Goal: Task Accomplishment & Management: Manage account settings

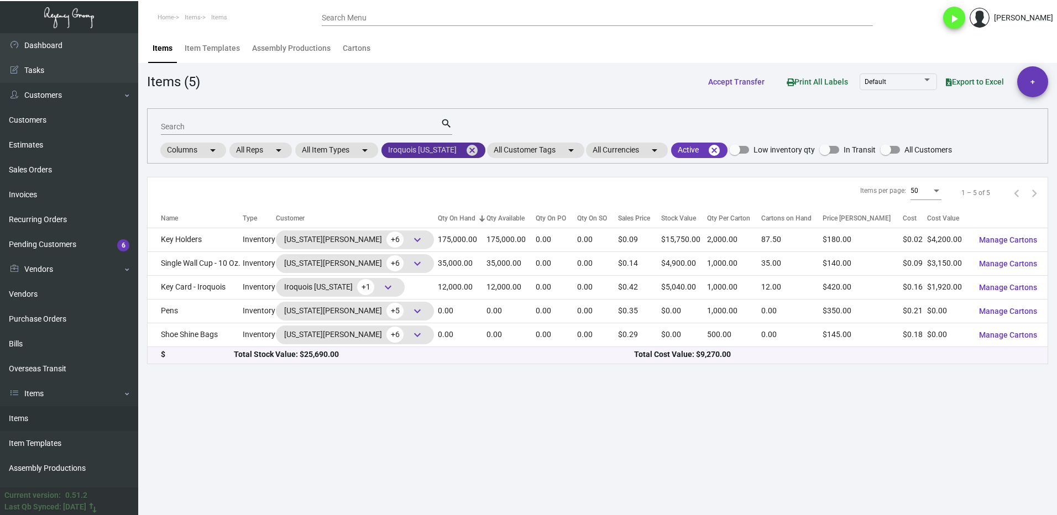
click at [467, 148] on mat-icon "cancel" at bounding box center [471, 150] width 13 height 13
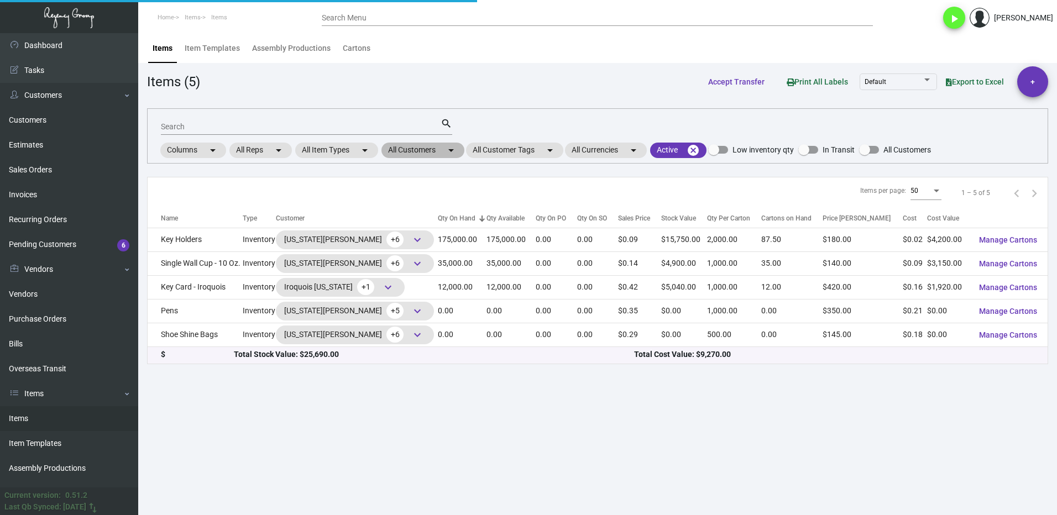
click at [412, 148] on mat-chip "All Customers arrow_drop_down" at bounding box center [422, 150] width 83 height 15
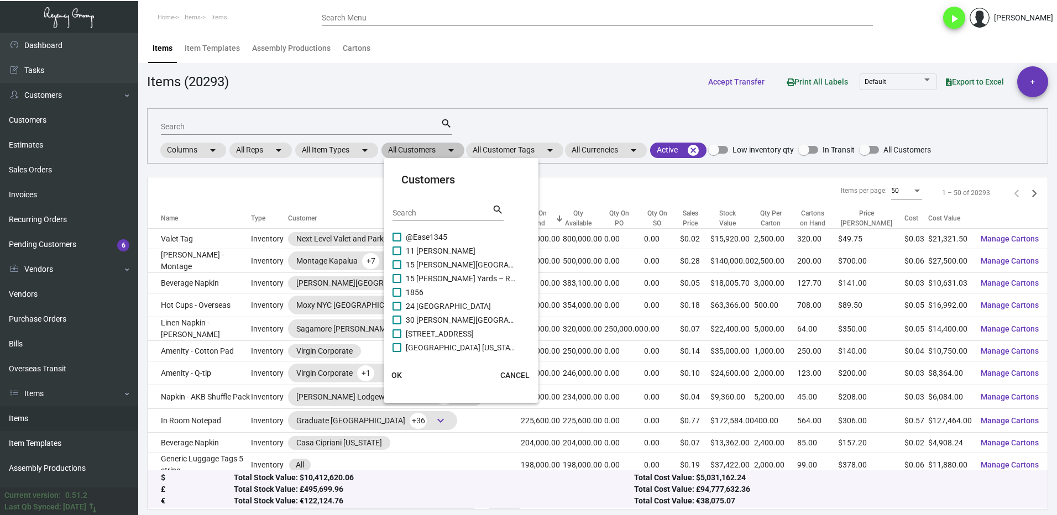
click at [417, 212] on input "Search" at bounding box center [441, 213] width 99 height 9
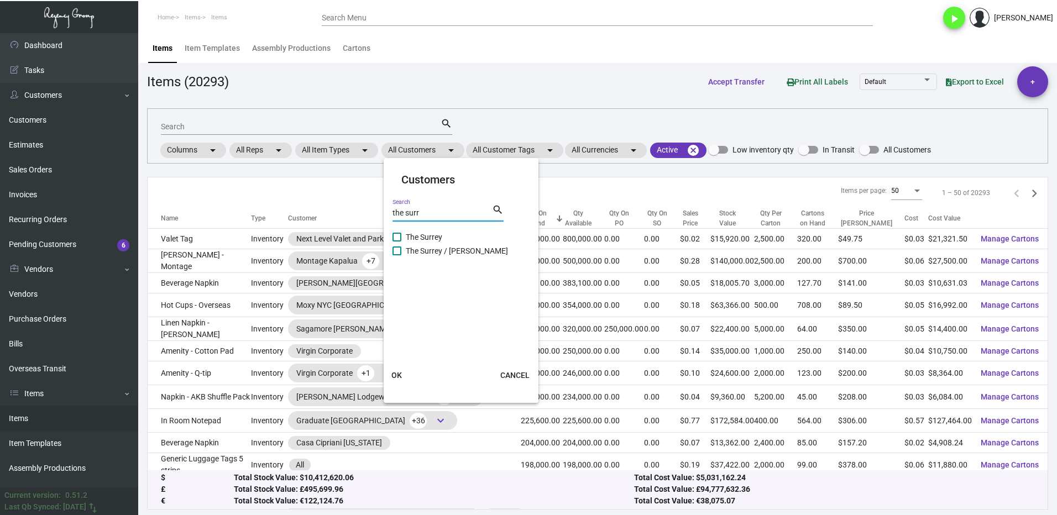
type input "the surr"
click at [402, 238] on label "The Surrey" at bounding box center [454, 236] width 124 height 13
click at [397, 242] on input "The Surrey" at bounding box center [396, 242] width 1 height 1
checkbox input "true"
click at [392, 372] on span "OK" at bounding box center [396, 375] width 11 height 9
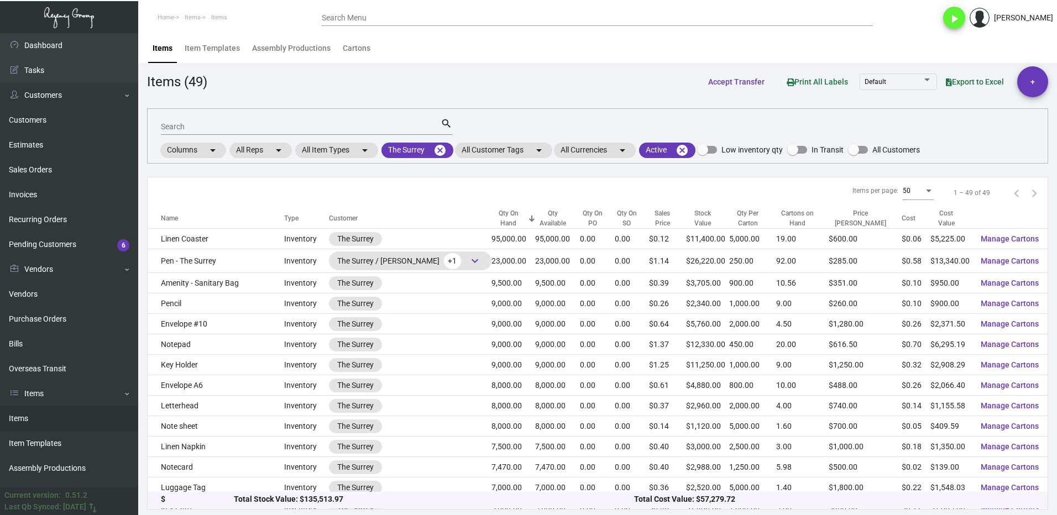
click at [185, 122] on div "Search" at bounding box center [301, 126] width 280 height 17
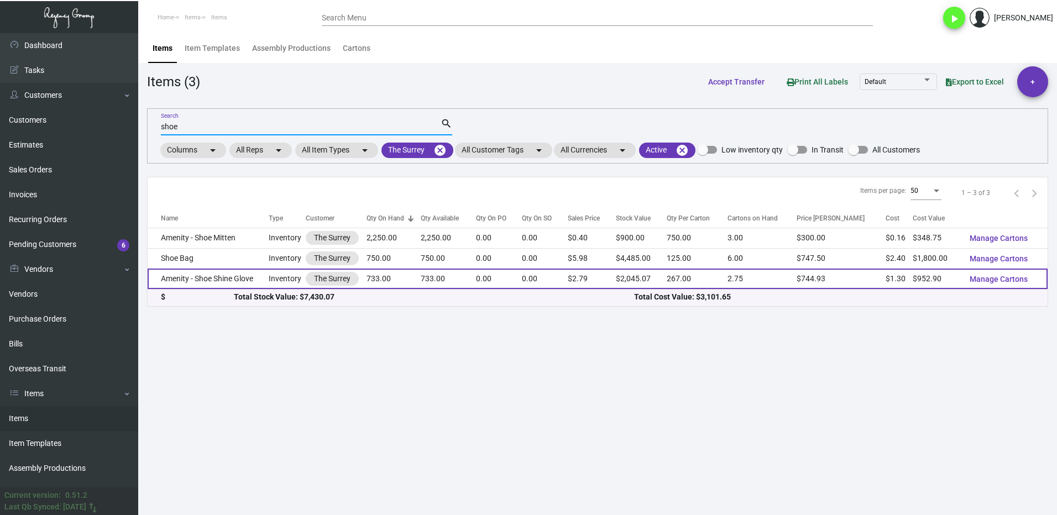
type input "shoe"
click at [208, 279] on td "Amenity - Shoe Shine Glove" at bounding box center [208, 279] width 121 height 20
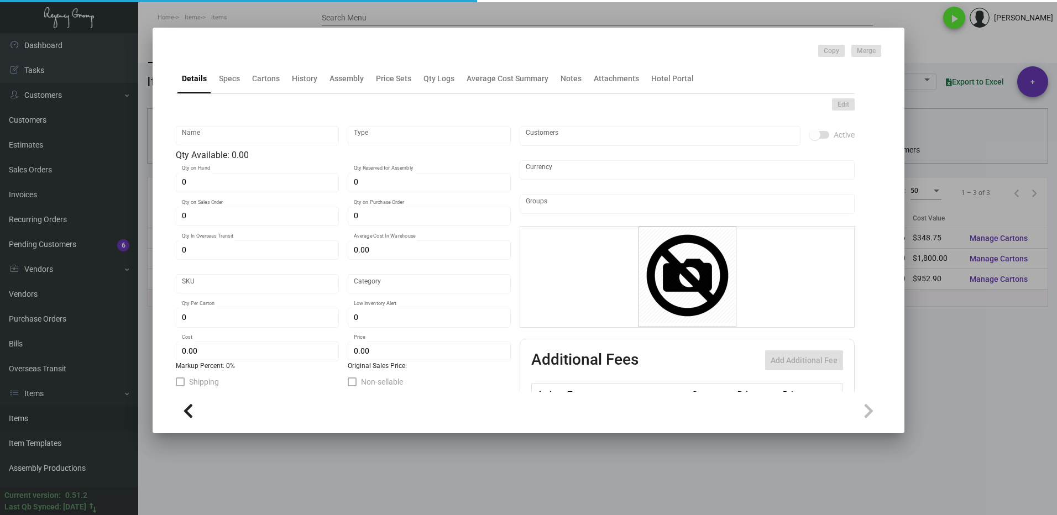
type input "Amenity - Shoe Shine Glove"
type input "Inventory"
type input "733"
type input "$ 1.30"
type input "Overseas"
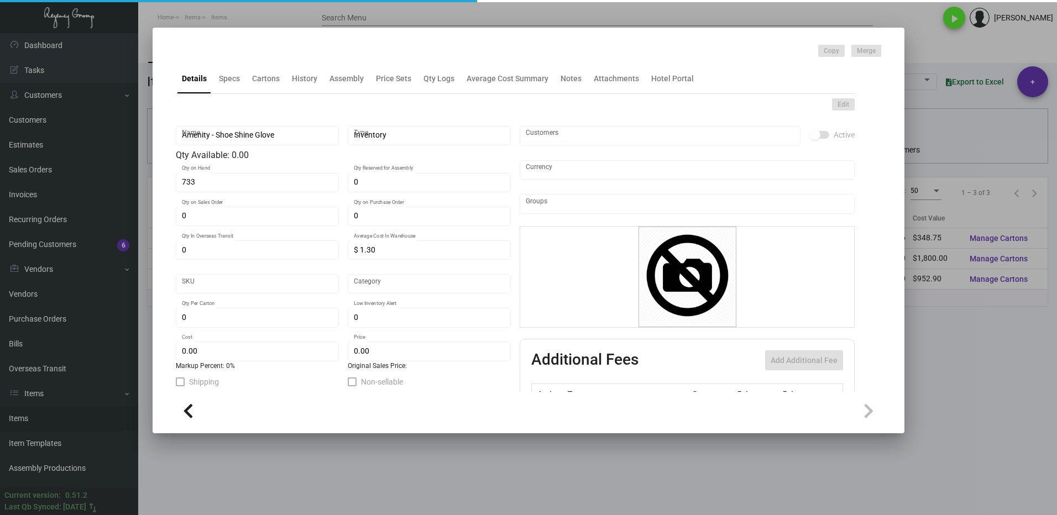
type input "267"
type input "$ 1.30"
type input "$ 2.79"
checkbox input "true"
type input "United States Dollar $"
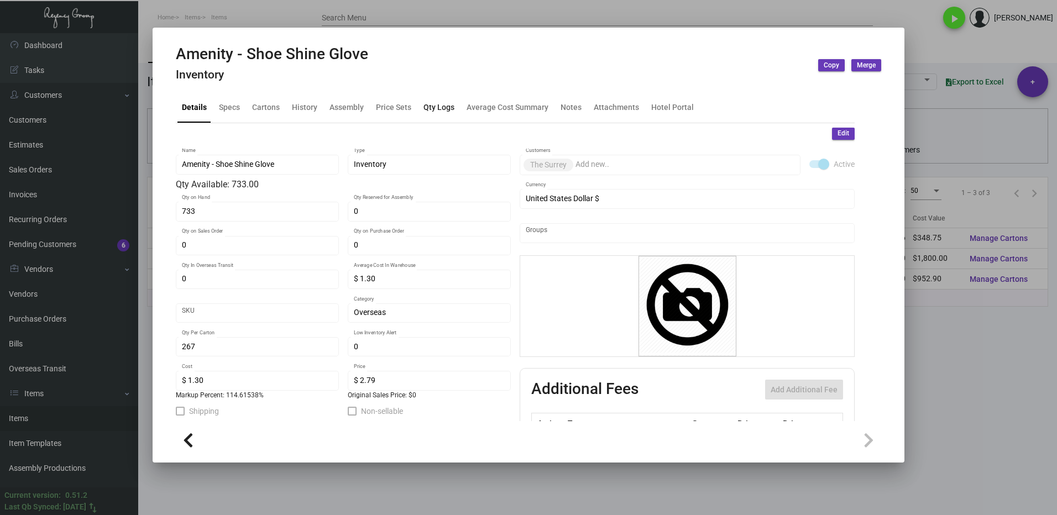
click at [437, 109] on div "Qty Logs" at bounding box center [438, 108] width 31 height 12
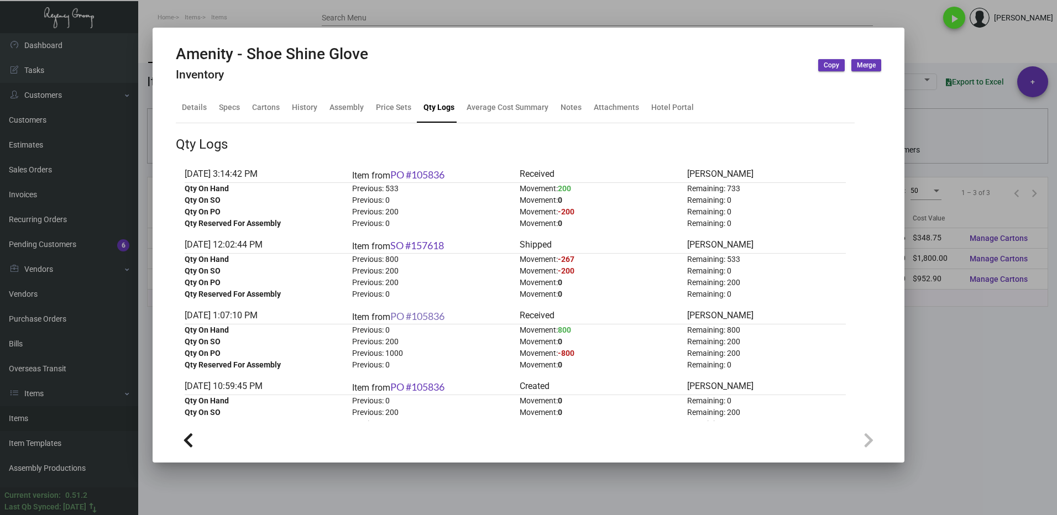
click at [434, 314] on link "PO #105836" at bounding box center [417, 316] width 54 height 12
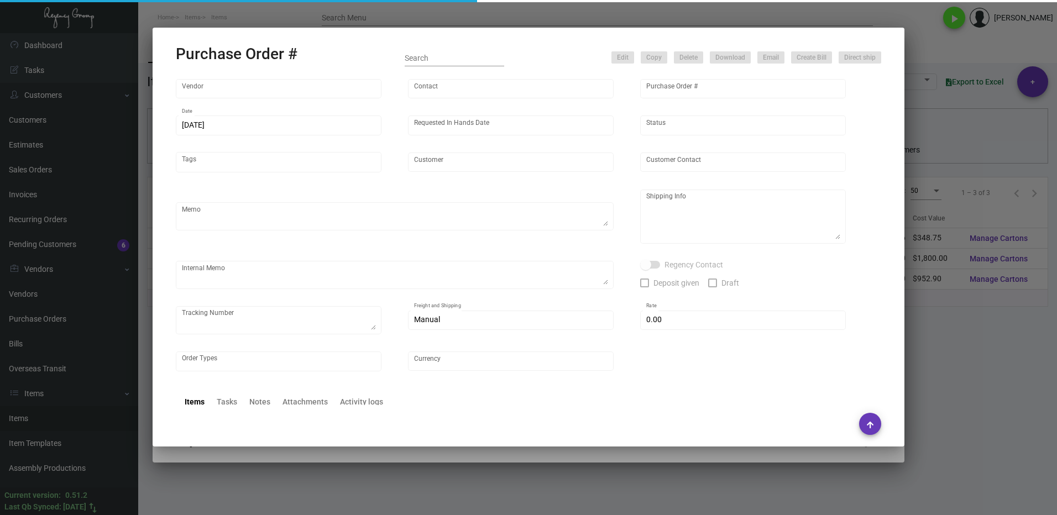
type input "Hangzhou [PERSON_NAME] Leisure Product Co. LTD"
type input "[PERSON_NAME]"
type input "105836"
type input "[DATE]"
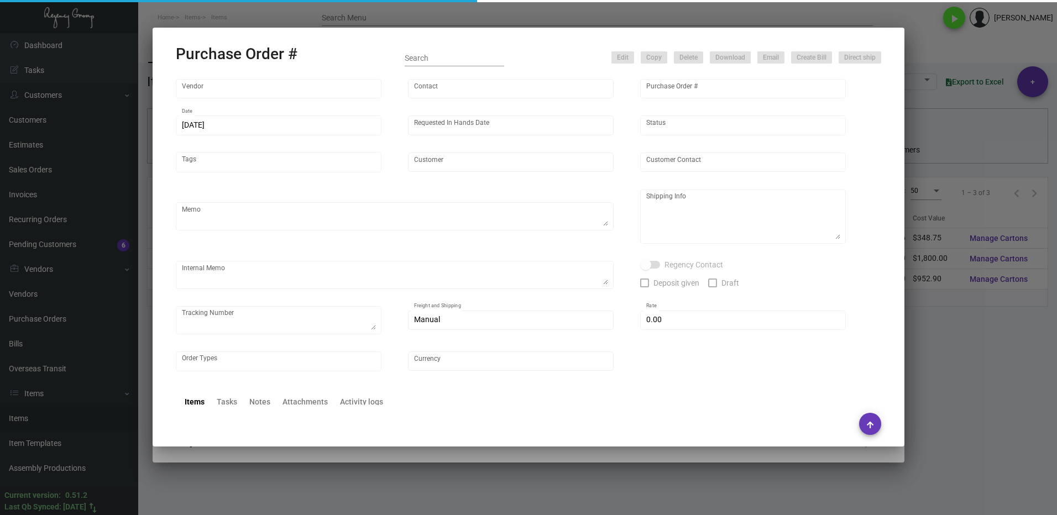
type input "The Surrey"
type textarea "Regency Group NJ - [PERSON_NAME] [STREET_ADDRESS]"
type textarea "[DATE] Shipped from Vendor by UPS Ground TK#1Z1AY2768696093380 Cost $158.49 (Se…"
checkbox input "true"
type input "$ 0.00"
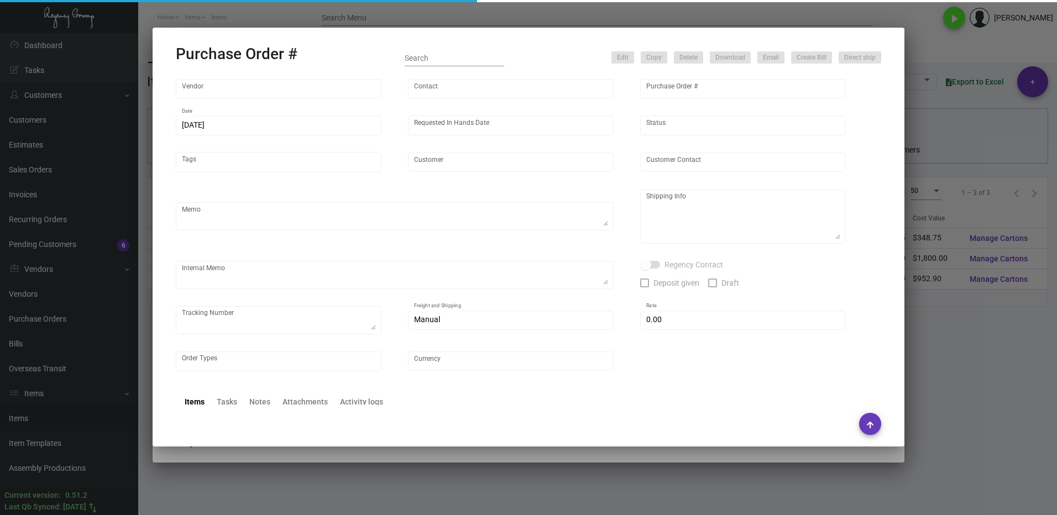
type input "United States Dollar $"
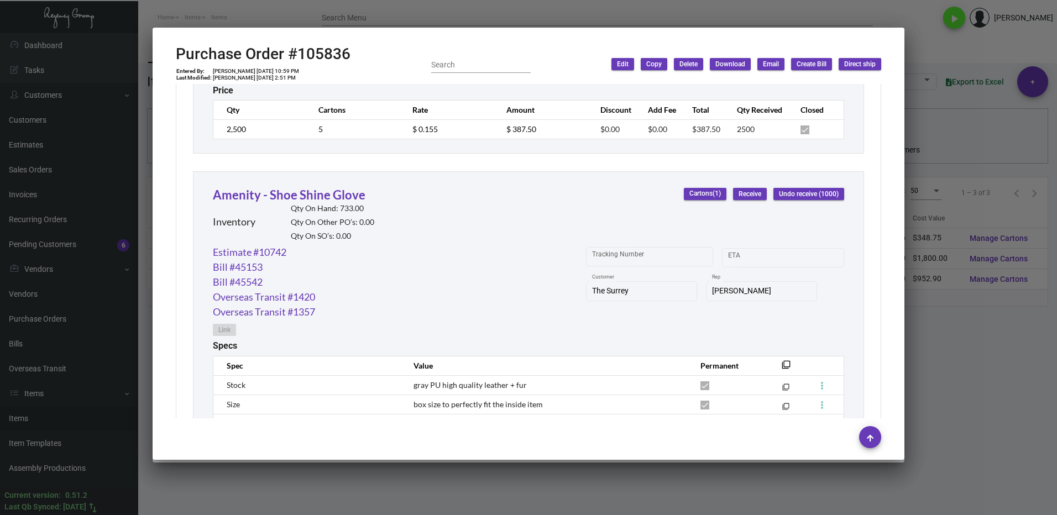
scroll to position [5146, 0]
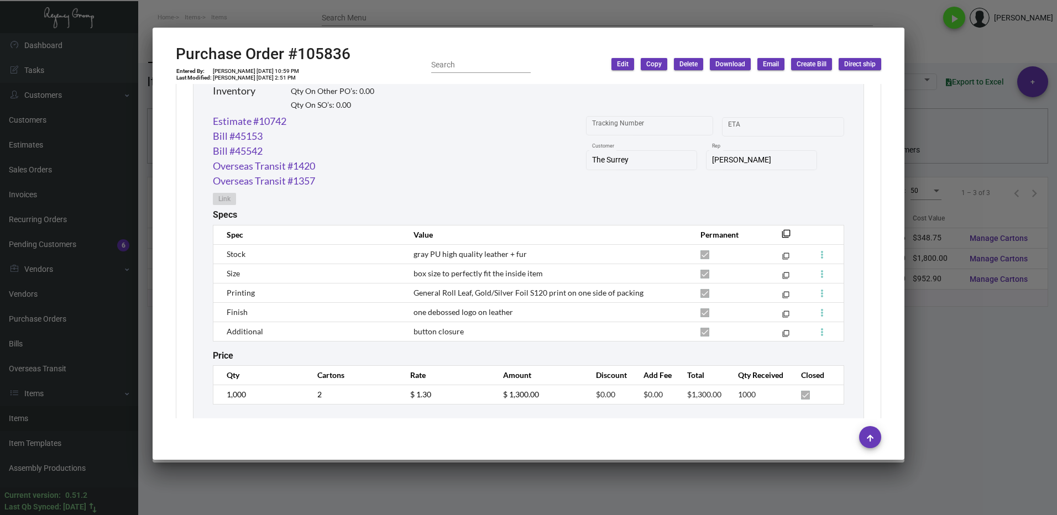
click at [945, 371] on div at bounding box center [528, 257] width 1057 height 515
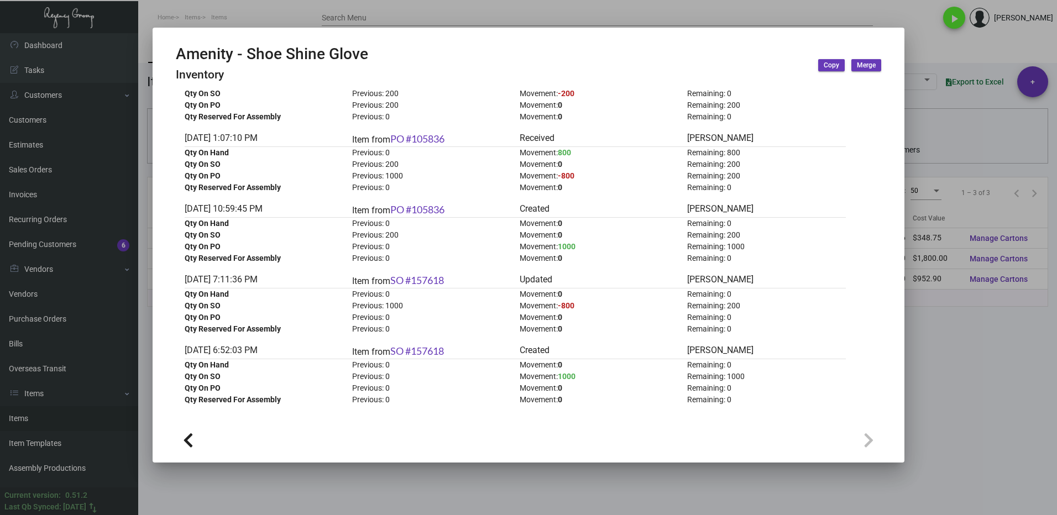
scroll to position [0, 0]
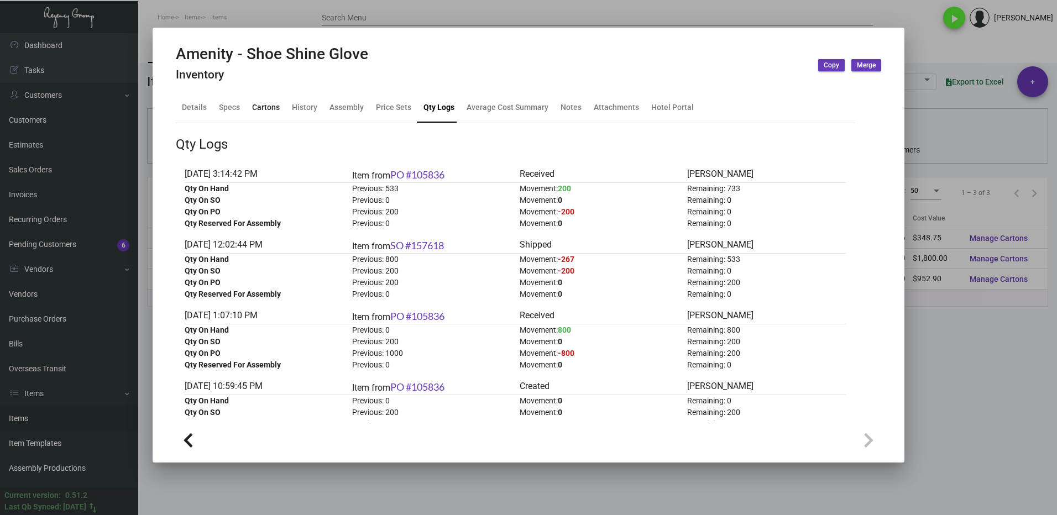
click at [250, 110] on div "Cartons" at bounding box center [266, 108] width 36 height 27
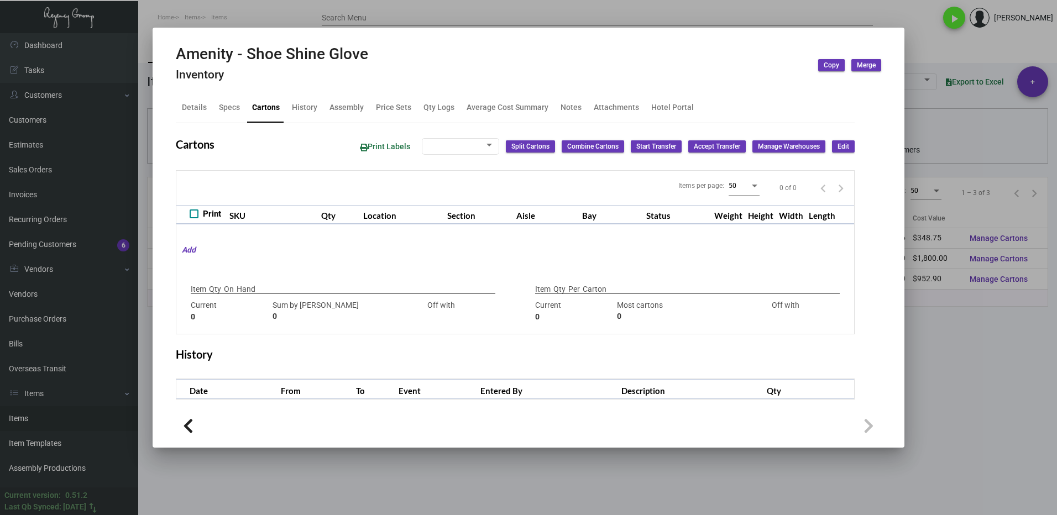
type input "733"
type input "734"
type input "-1"
type input "267"
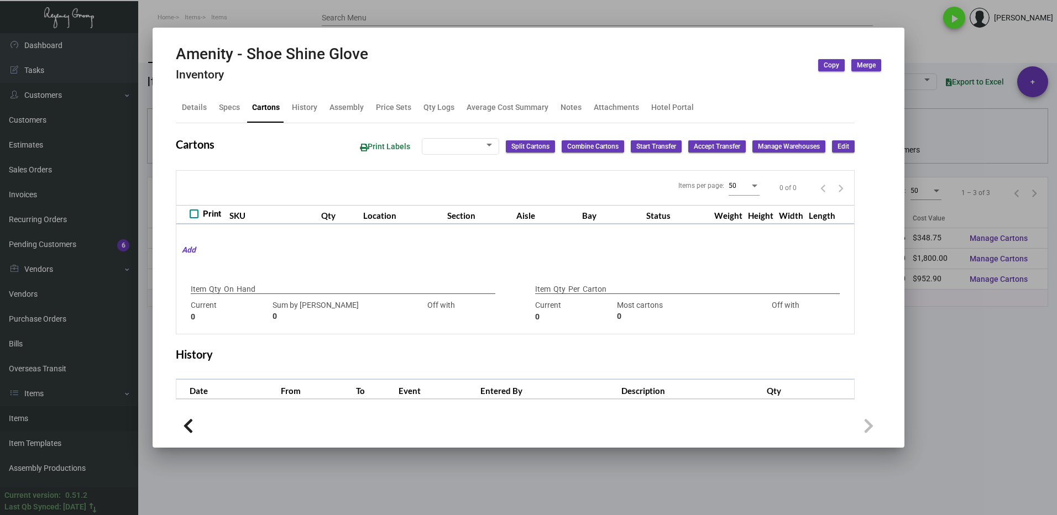
type input "0"
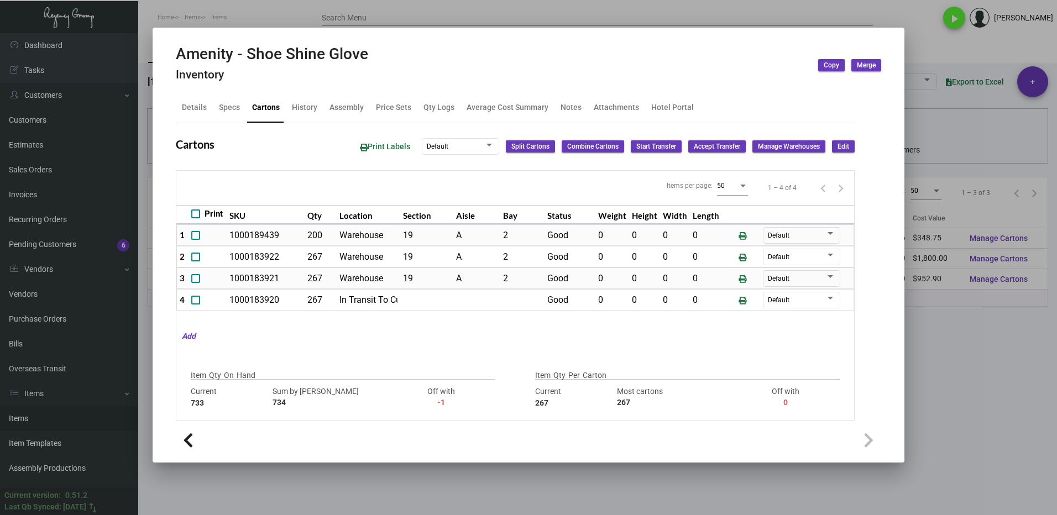
click at [966, 384] on div at bounding box center [528, 257] width 1057 height 515
